Goal: Obtain resource: Obtain resource

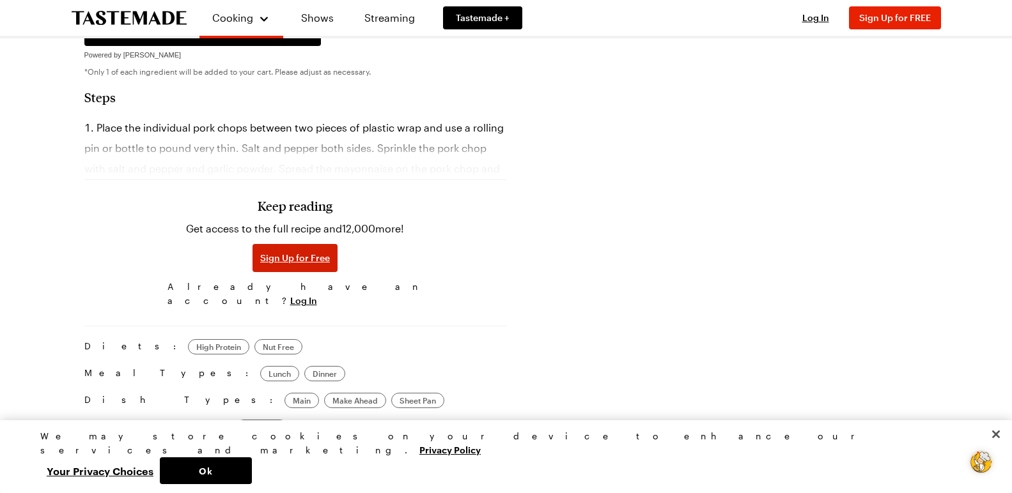
scroll to position [814, 0]
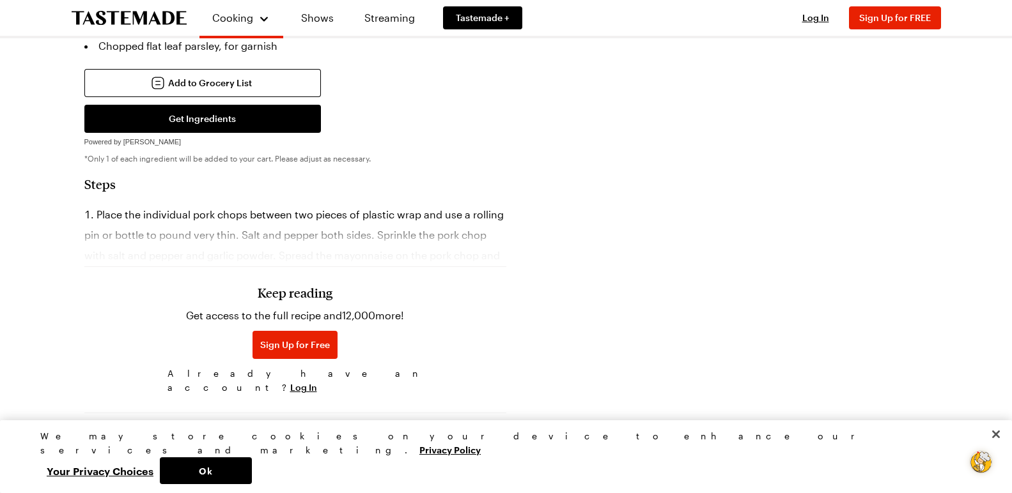
click at [361, 222] on div "Keep reading Get access to the full recipe and 12,000 more! Sign Up for Free Al…" at bounding box center [295, 311] width 422 height 178
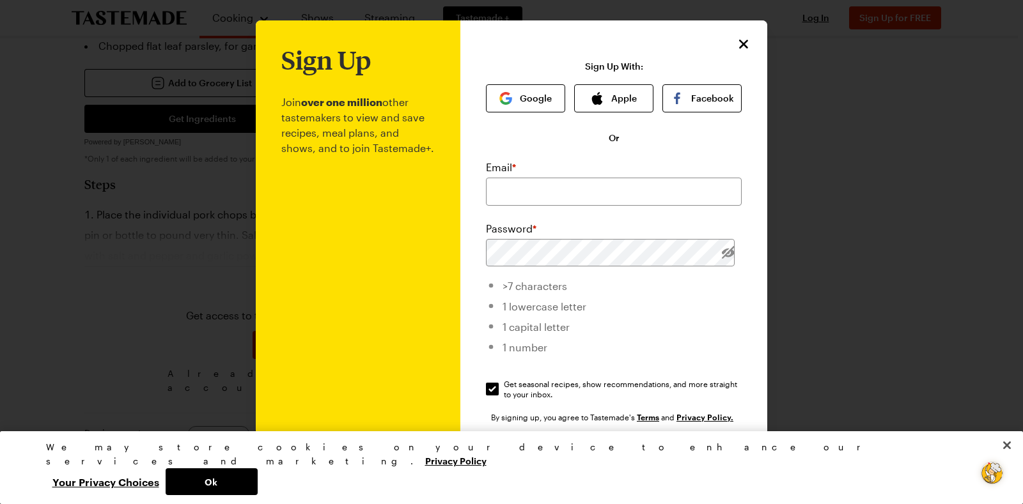
click at [350, 219] on p "Join over one million other tastemakers to view and save recipes, meal plans, a…" at bounding box center [357, 312] width 153 height 477
click at [736, 40] on icon "Close" at bounding box center [743, 43] width 15 height 15
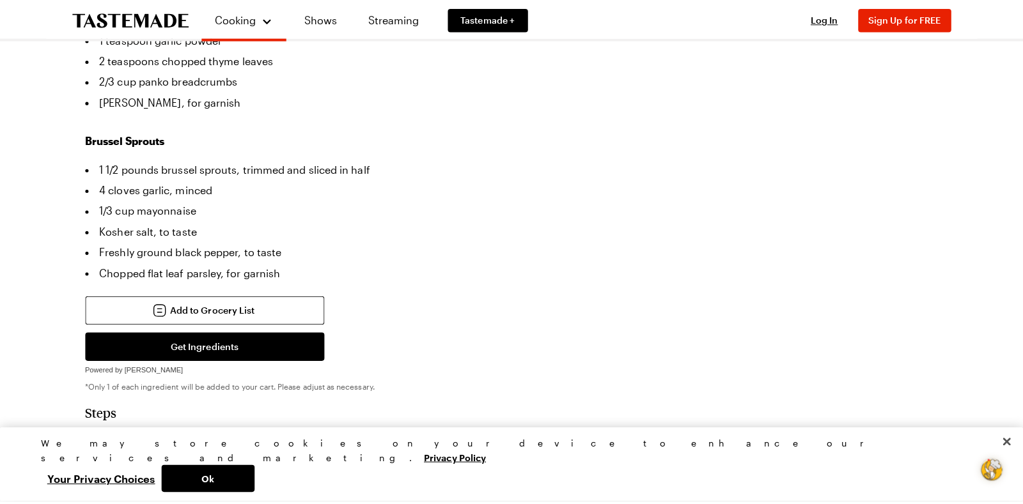
scroll to position [666, 0]
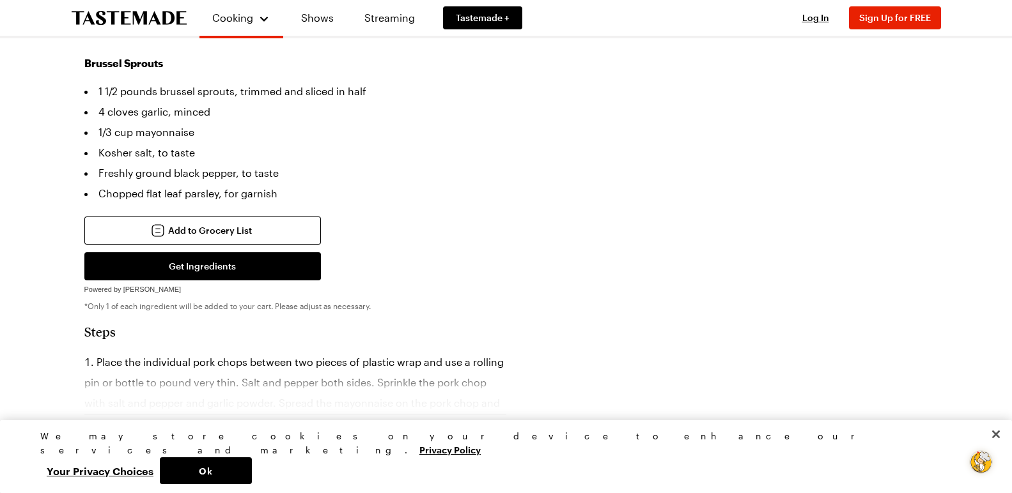
click at [242, 369] on div "Keep reading Get access to the full recipe and 12,000 more! Sign Up for Free Al…" at bounding box center [295, 458] width 422 height 178
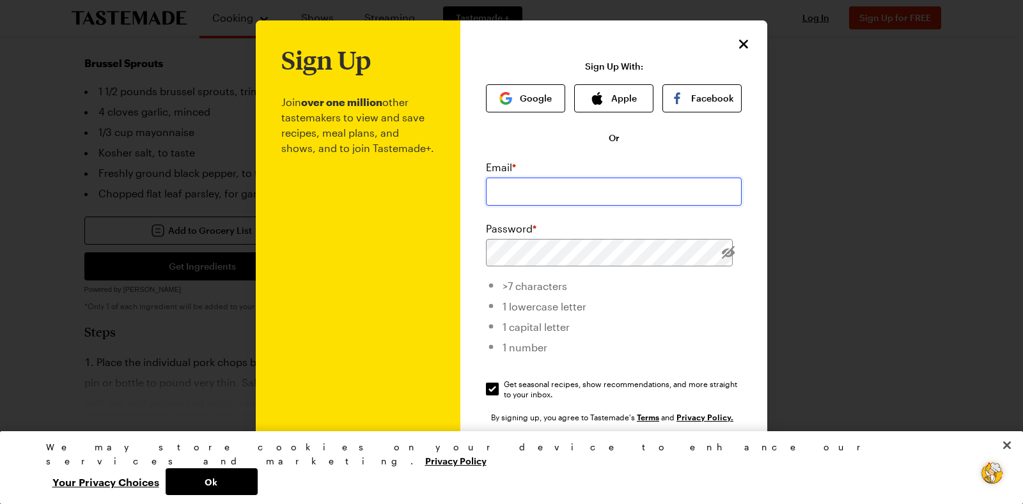
click at [580, 189] on input "email" at bounding box center [614, 192] width 256 height 28
type input "[EMAIL_ADDRESS][DOMAIN_NAME]"
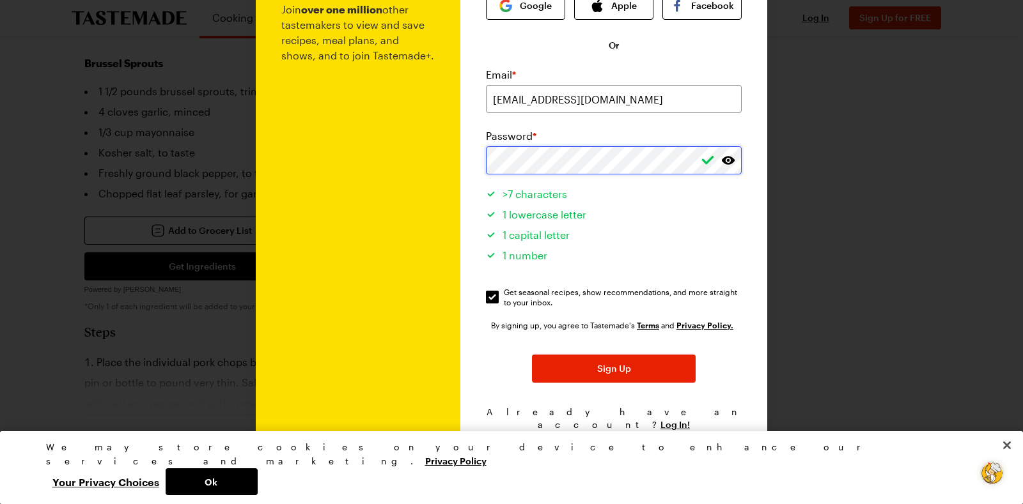
scroll to position [93, 0]
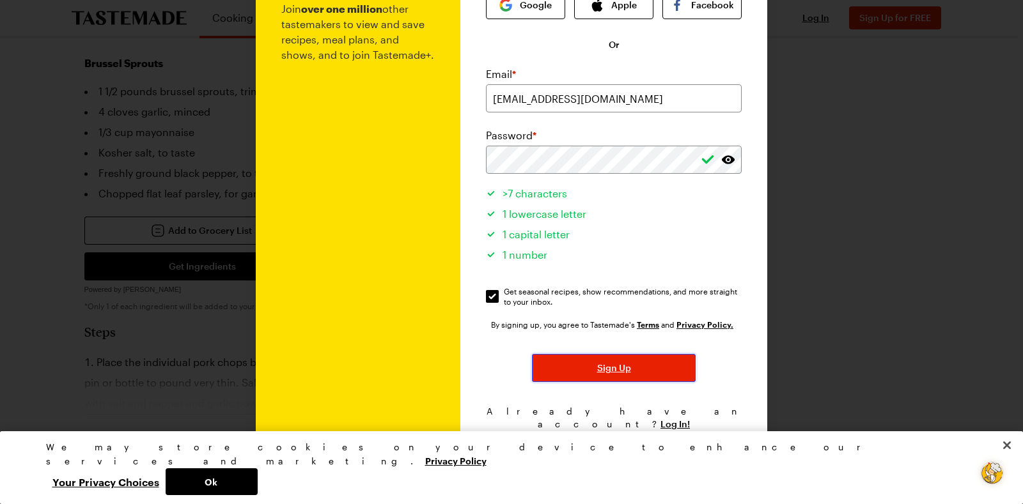
click at [605, 362] on button "Sign Up" at bounding box center [614, 368] width 164 height 28
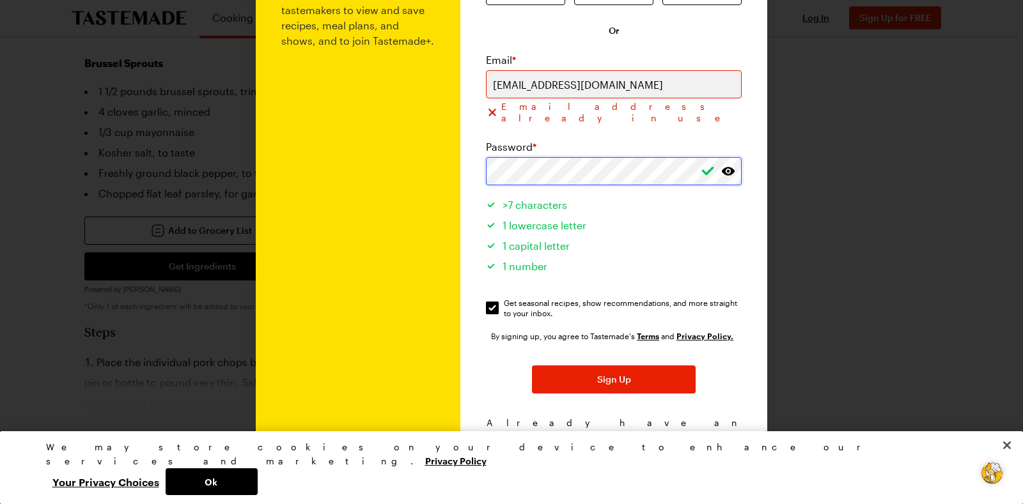
scroll to position [109, 0]
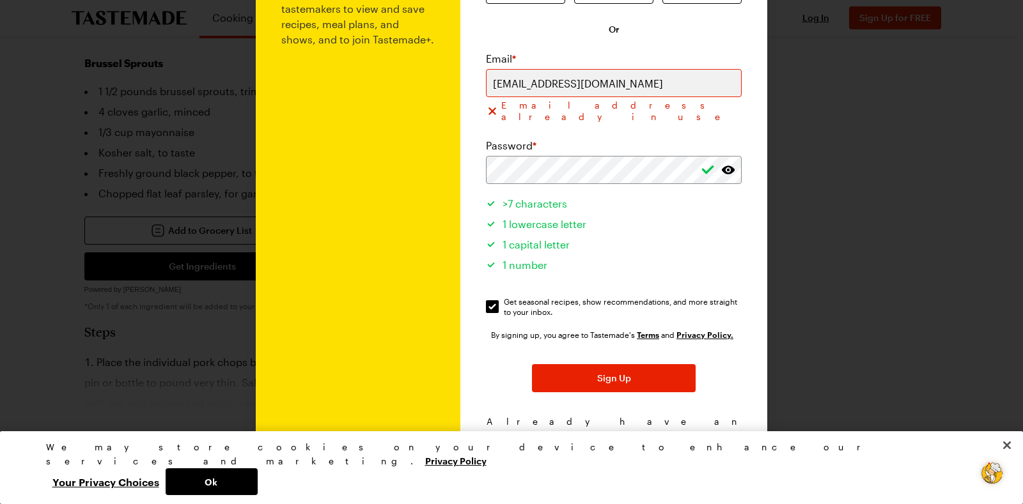
click at [662, 428] on span "Log In!" at bounding box center [674, 434] width 29 height 13
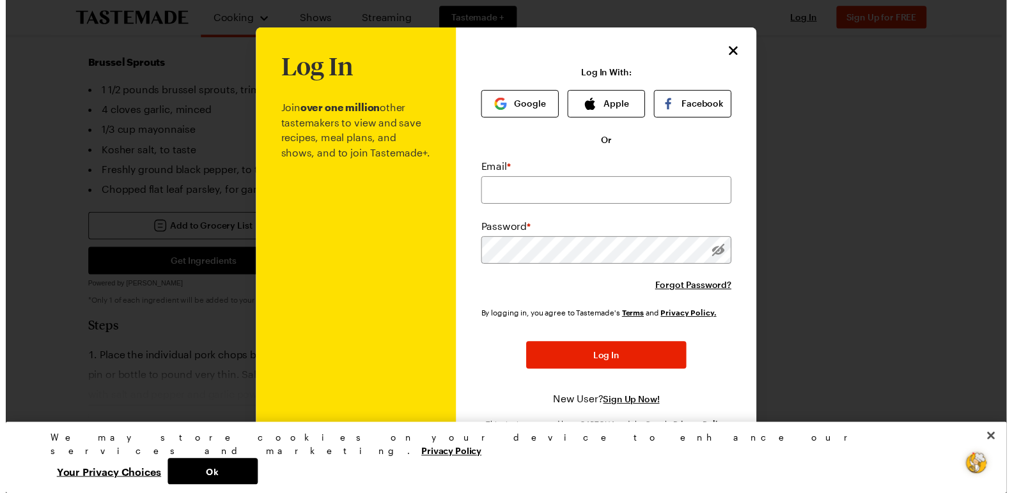
scroll to position [0, 0]
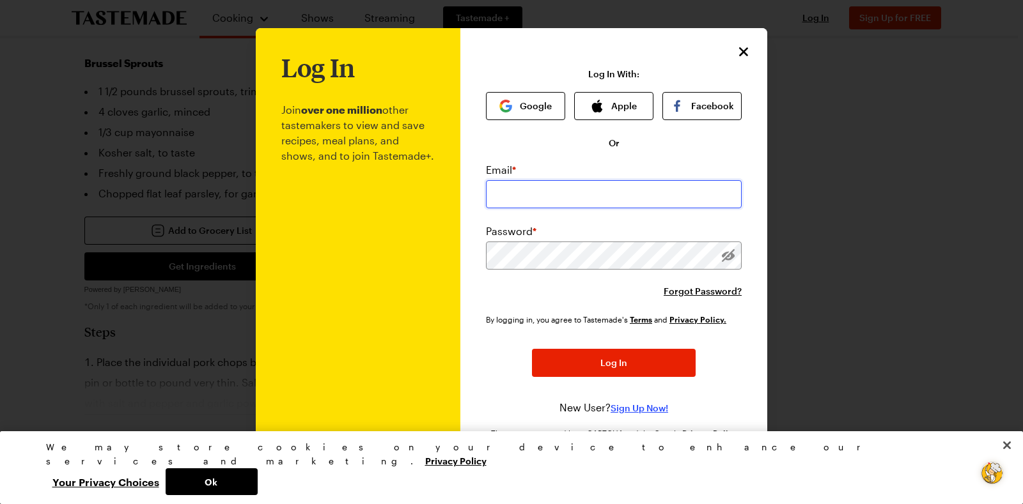
type input "[EMAIL_ADDRESS][DOMAIN_NAME]"
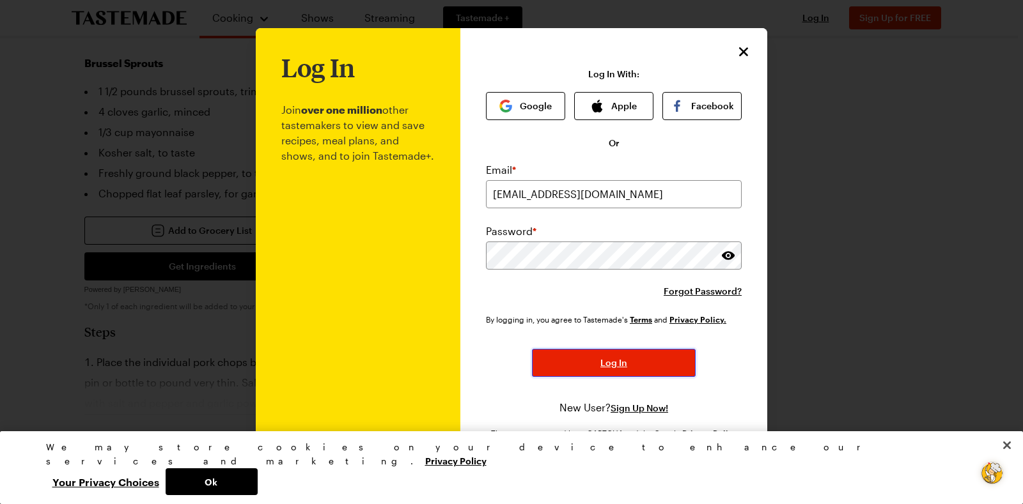
drag, startPoint x: 644, startPoint y: 363, endPoint x: 658, endPoint y: 369, distance: 15.2
click at [642, 361] on button "Log In" at bounding box center [614, 363] width 164 height 28
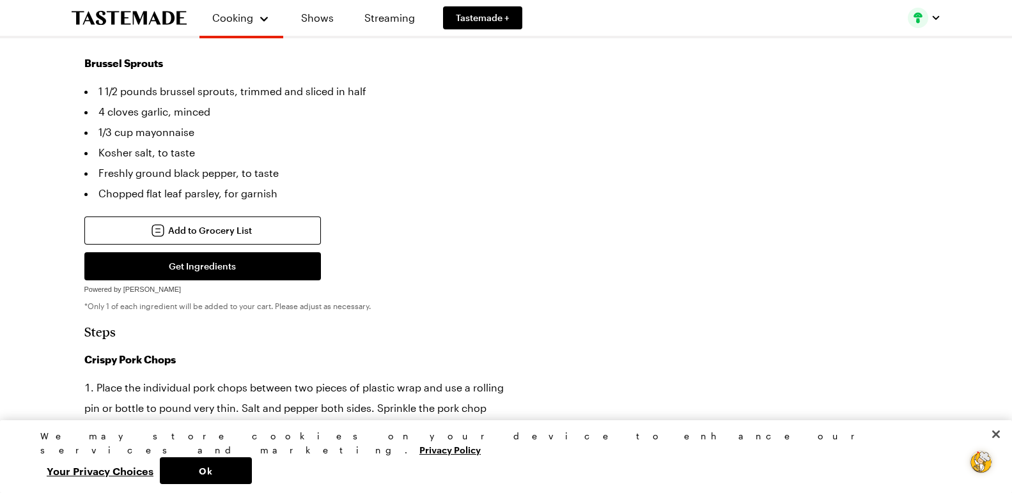
type textarea "x"
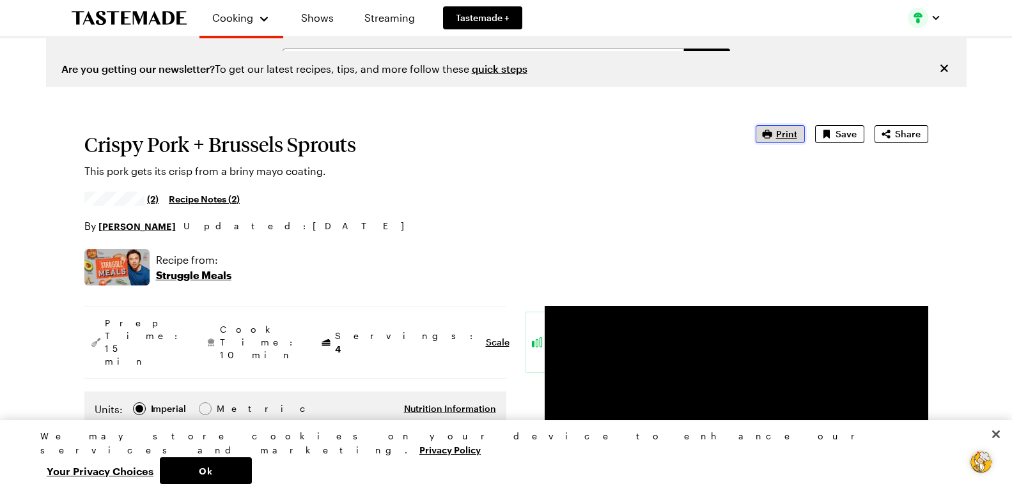
click at [773, 130] on icon "button" at bounding box center [767, 134] width 13 height 13
click at [790, 130] on span "Print" at bounding box center [786, 134] width 21 height 13
